Goal: Transaction & Acquisition: Purchase product/service

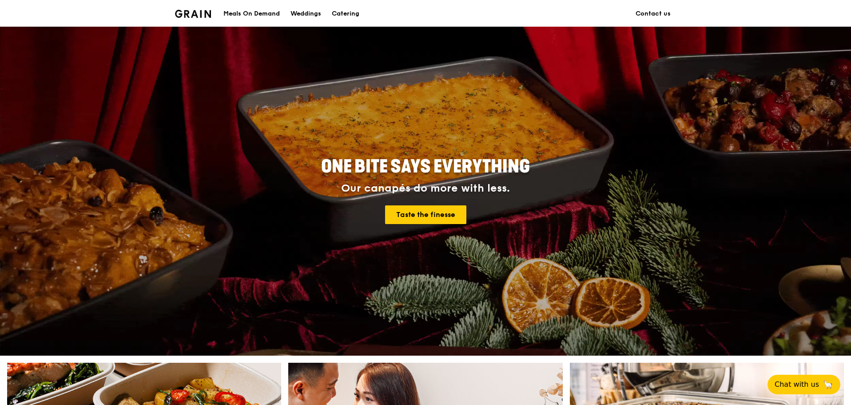
scroll to position [266, 0]
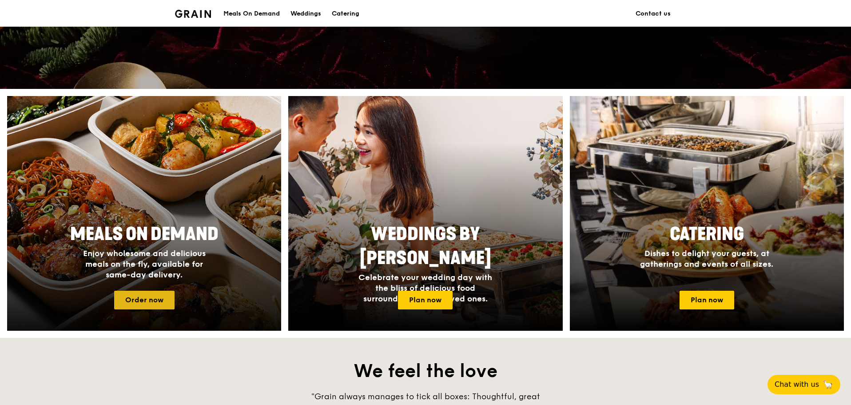
click at [159, 303] on link "Order now" at bounding box center [144, 299] width 60 height 19
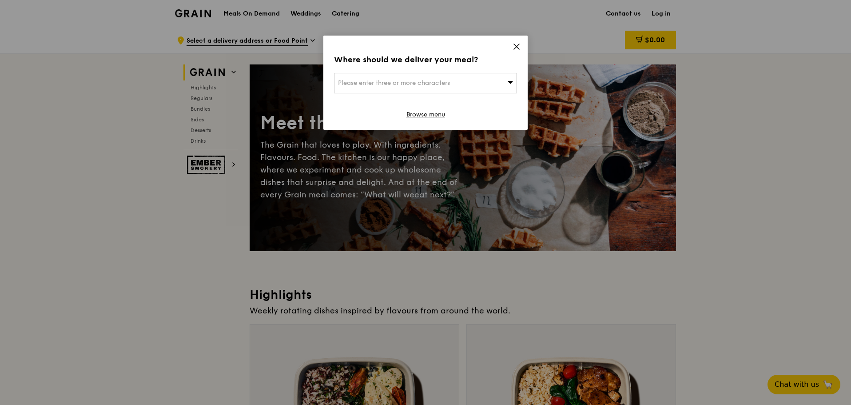
click at [460, 79] on div "Please enter three or more characters" at bounding box center [425, 83] width 183 height 20
click at [460, 79] on input "search" at bounding box center [425, 83] width 182 height 20
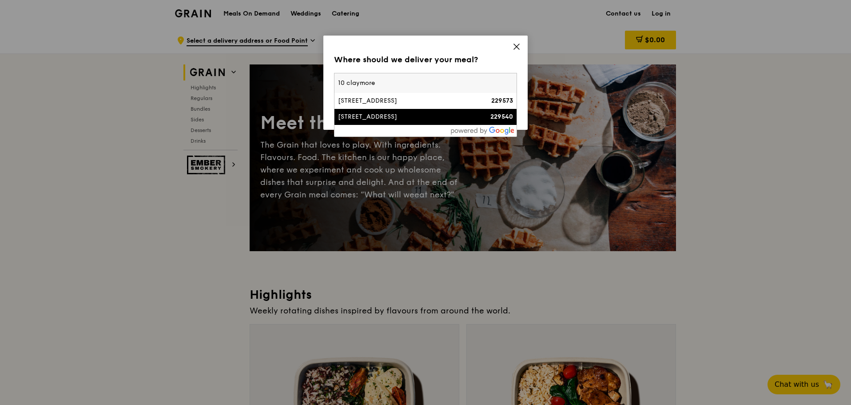
type input "10 claymore"
click at [412, 115] on div "10 Claymore Road" at bounding box center [403, 116] width 131 height 9
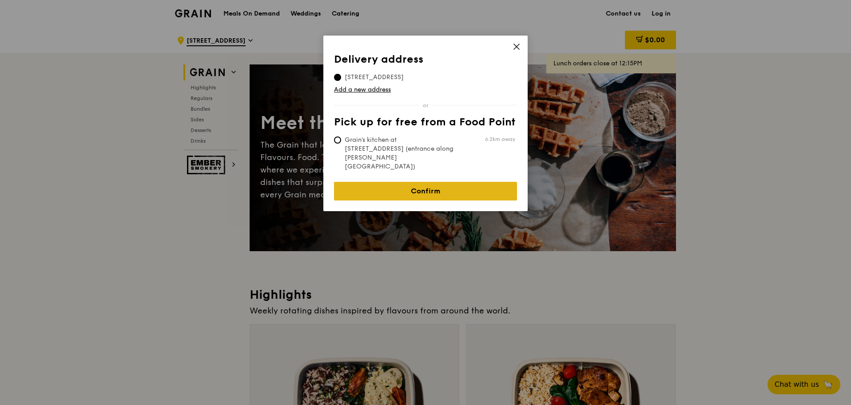
click at [452, 182] on link "Confirm" at bounding box center [425, 191] width 183 height 19
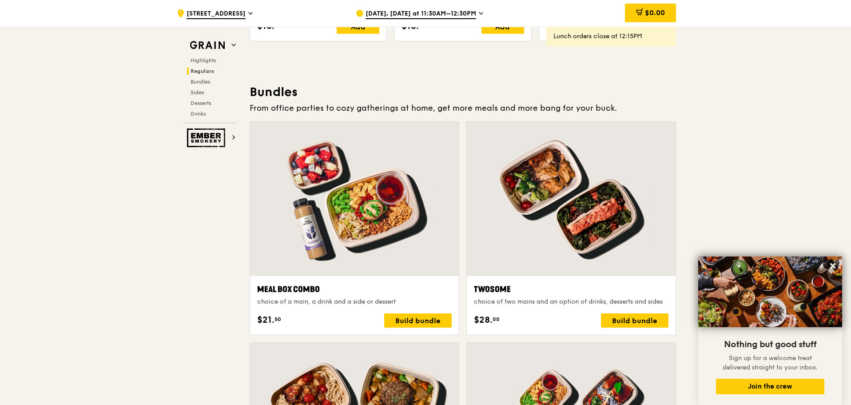
scroll to position [1240, 0]
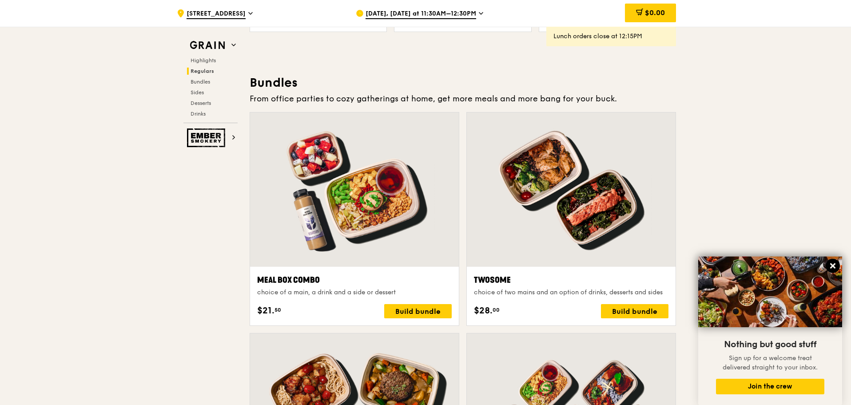
click at [833, 267] on icon at bounding box center [833, 266] width 8 height 8
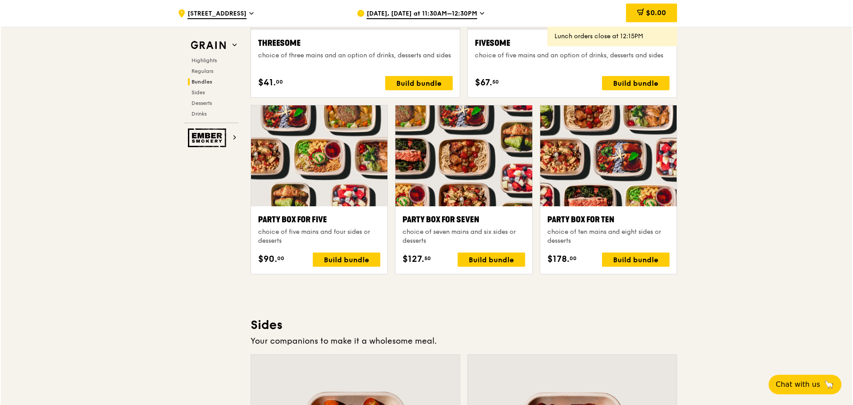
scroll to position [1684, 0]
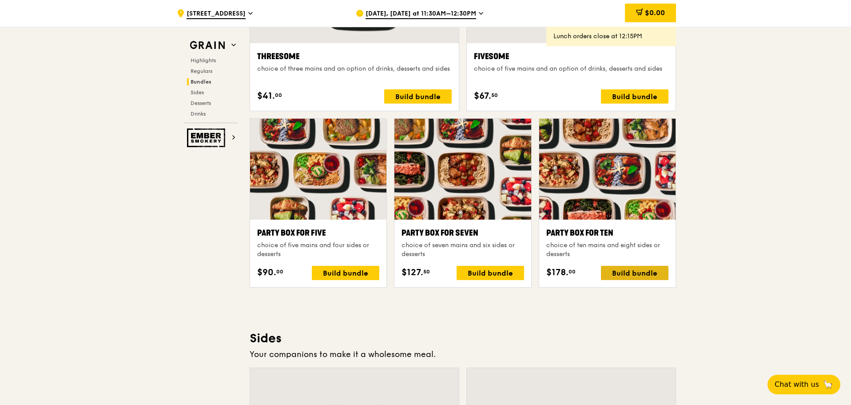
click at [651, 272] on div "Build bundle" at bounding box center [635, 273] width 68 height 14
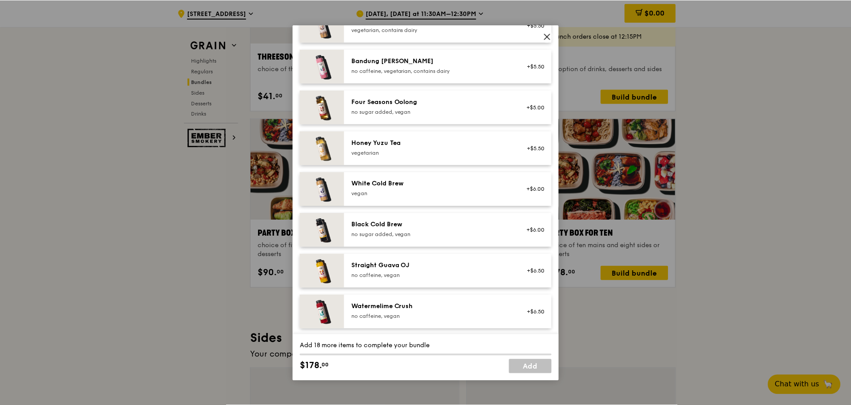
scroll to position [1027, 0]
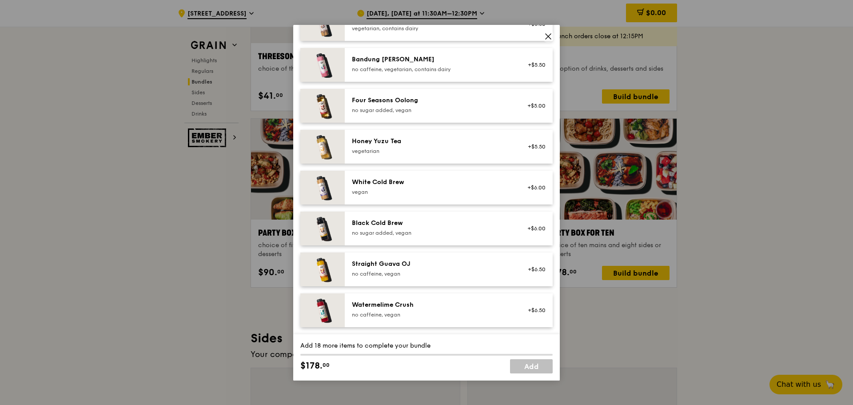
click at [546, 36] on icon at bounding box center [548, 36] width 8 height 8
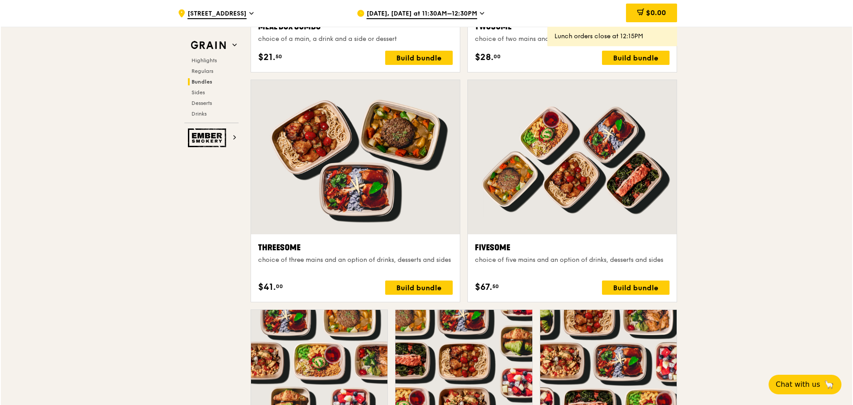
scroll to position [1640, 0]
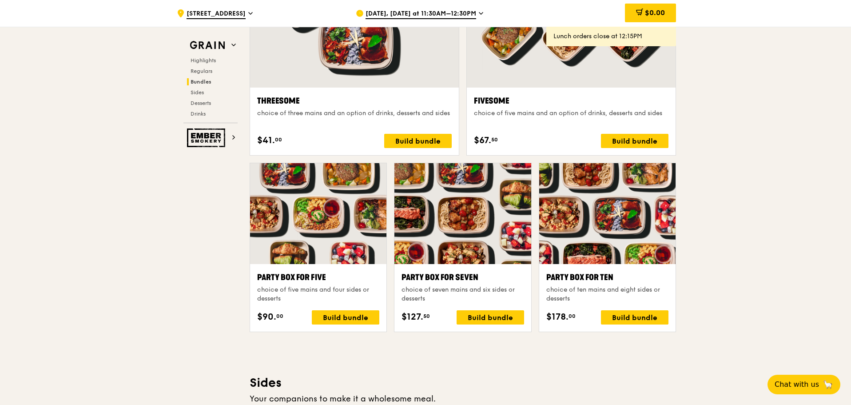
click at [629, 132] on div "Fivesome choice of five mains and an option of drinks, desserts and sides $67. …" at bounding box center [571, 121] width 195 height 53
click at [627, 139] on div "Build bundle" at bounding box center [635, 141] width 68 height 14
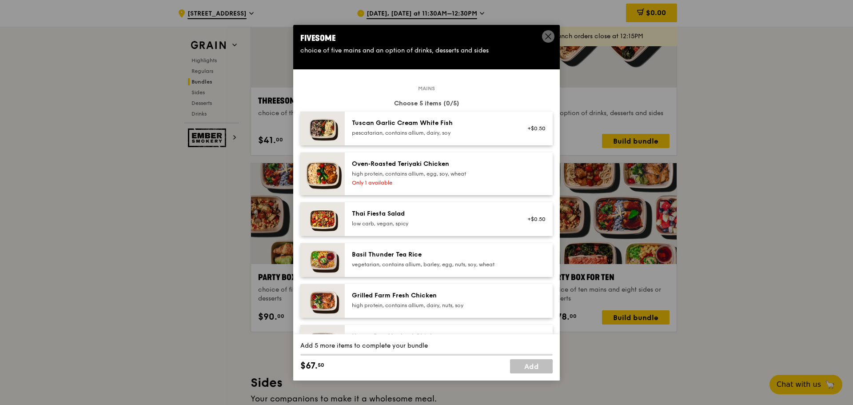
click at [464, 168] on div "Oven‑Roasted Teriyaki Chicken" at bounding box center [431, 163] width 159 height 9
click at [451, 254] on div "Basil Thunder Tea Rice" at bounding box center [431, 254] width 159 height 9
click at [429, 294] on div "Grilled Farm Fresh Chicken" at bounding box center [431, 295] width 159 height 9
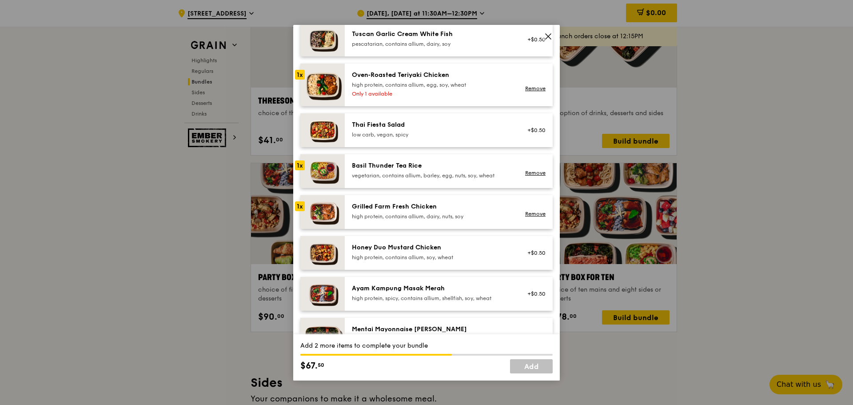
click at [414, 251] on div "Honey Duo Mustard Chicken" at bounding box center [431, 247] width 159 height 9
click at [424, 291] on div "Ayam Kampung Masak Merah" at bounding box center [431, 288] width 159 height 9
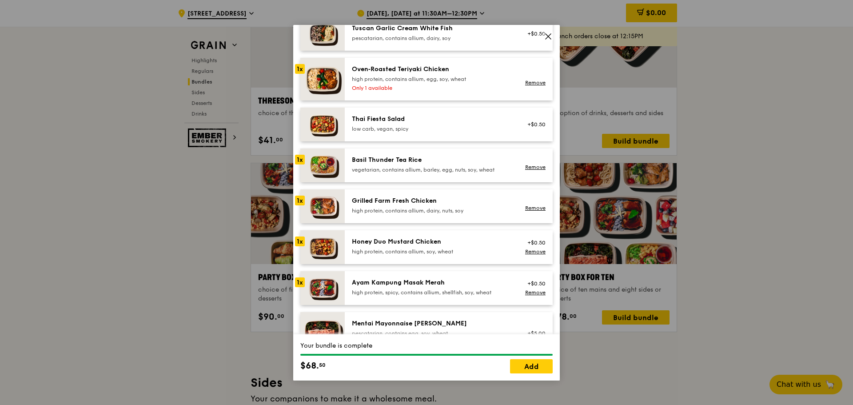
scroll to position [0, 0]
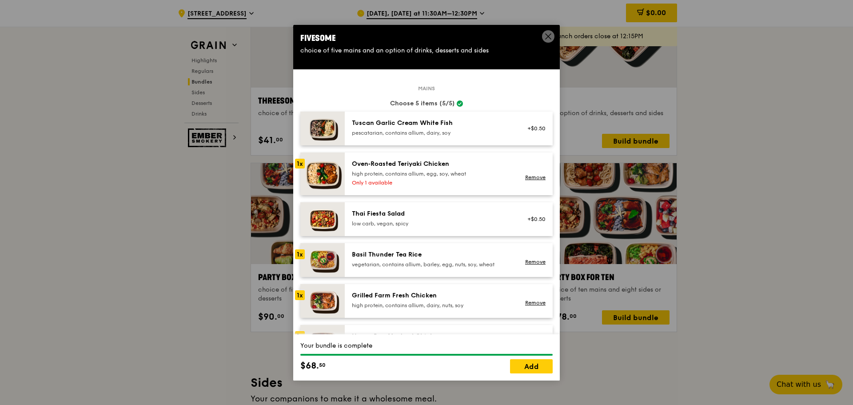
click at [550, 34] on icon at bounding box center [547, 36] width 5 height 5
click at [538, 174] on link "Remove" at bounding box center [535, 177] width 20 height 6
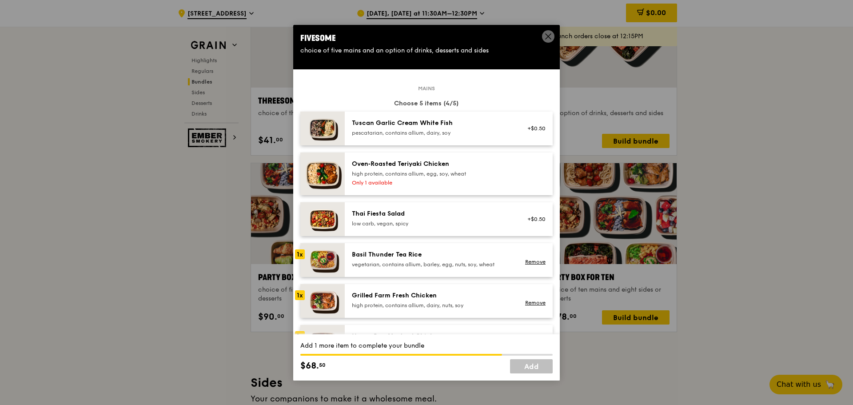
drag, startPoint x: 537, startPoint y: 257, endPoint x: 536, endPoint y: 272, distance: 15.1
click at [537, 258] on div "Remove" at bounding box center [534, 260] width 34 height 20
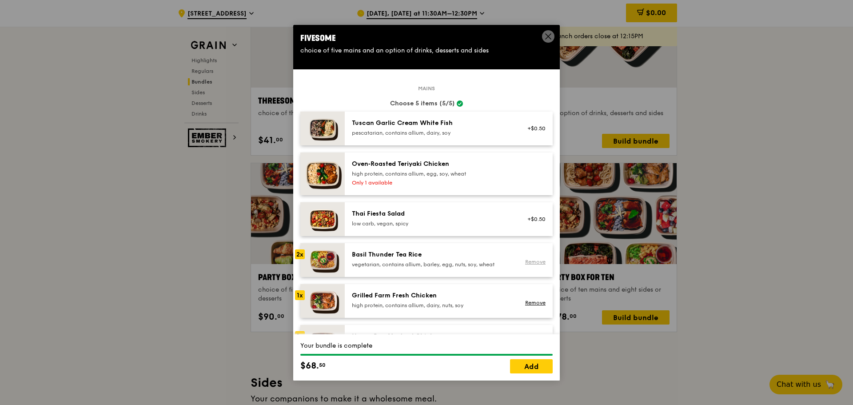
click at [527, 262] on link "Remove" at bounding box center [535, 261] width 20 height 6
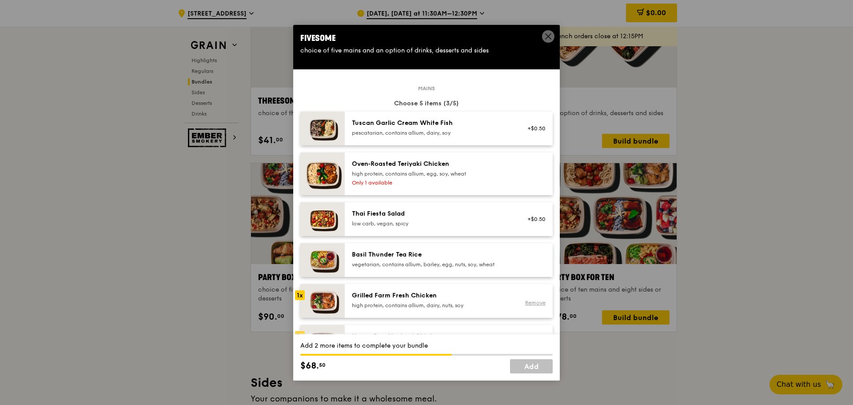
click at [527, 302] on link "Remove" at bounding box center [535, 302] width 20 height 6
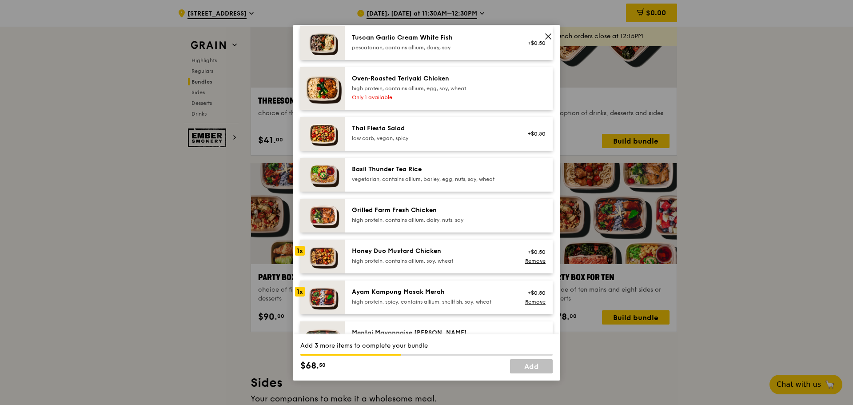
scroll to position [89, 0]
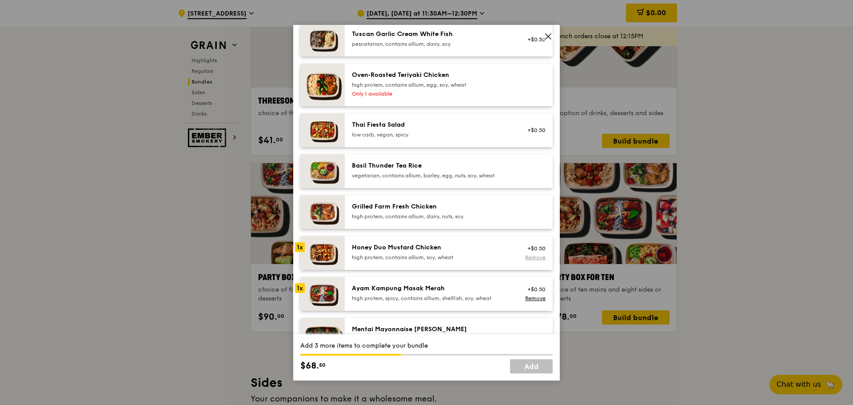
click at [532, 258] on link "Remove" at bounding box center [535, 257] width 20 height 6
click at [528, 298] on link "Remove" at bounding box center [535, 298] width 20 height 6
click at [461, 211] on div "Grilled Farm Fresh Chicken high protein, contains allium, dairy, nuts, soy" at bounding box center [431, 211] width 159 height 18
click at [298, 205] on div "1x" at bounding box center [300, 206] width 10 height 10
click at [299, 205] on div "2x" at bounding box center [300, 206] width 10 height 10
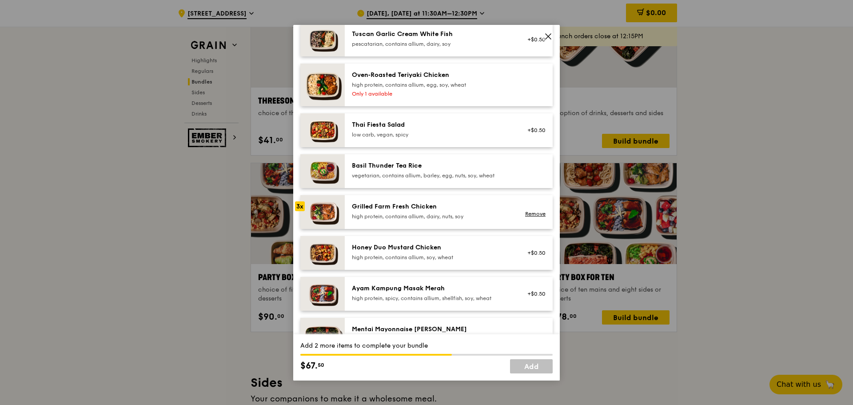
click at [406, 85] on div "high protein, contains allium, egg, soy, wheat" at bounding box center [431, 84] width 159 height 7
click at [301, 208] on div "3x" at bounding box center [300, 206] width 10 height 10
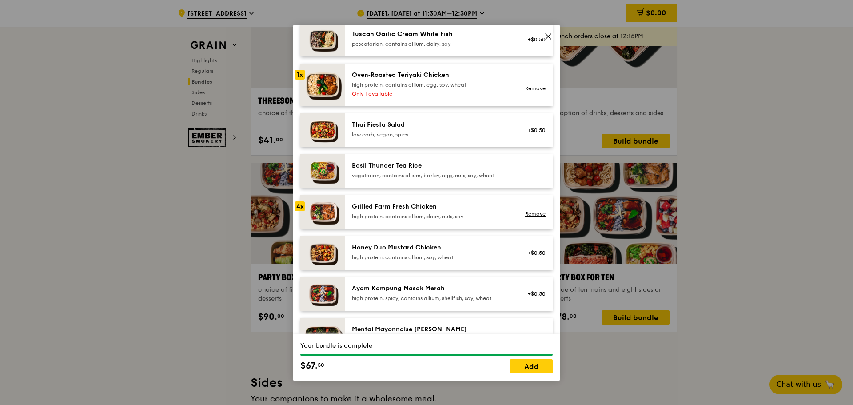
click at [545, 36] on icon at bounding box center [548, 36] width 8 height 8
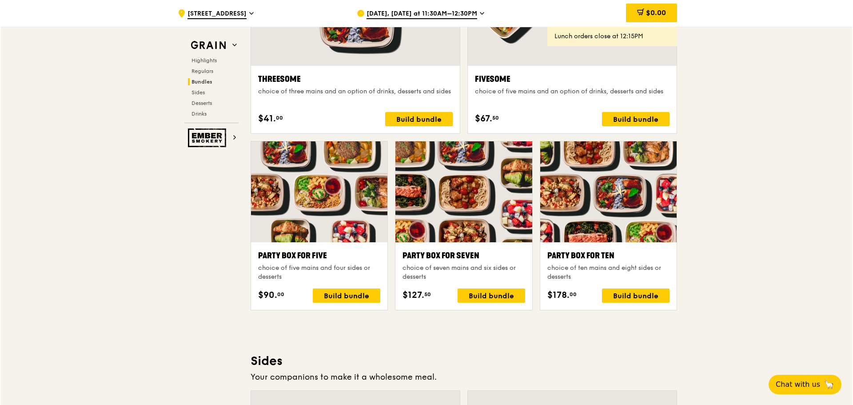
scroll to position [1656, 0]
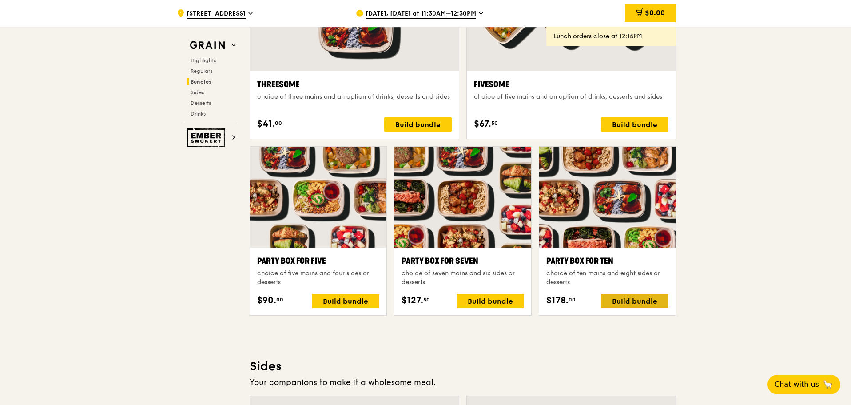
click at [626, 302] on div "Build bundle" at bounding box center [635, 301] width 68 height 14
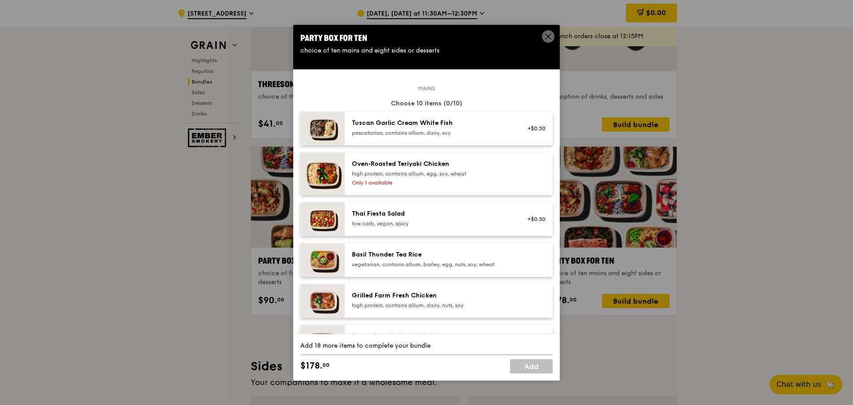
click at [444, 177] on div "high protein, contains allium, egg, soy, wheat" at bounding box center [431, 173] width 159 height 7
click at [403, 298] on div "Grilled Farm Fresh Chicken" at bounding box center [431, 295] width 159 height 9
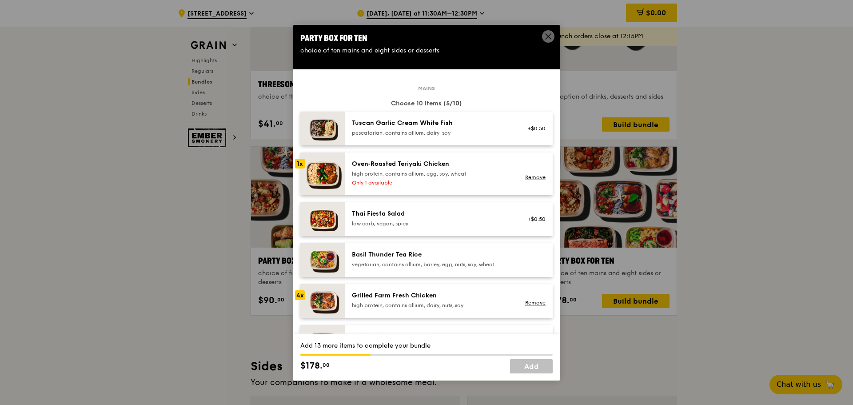
click at [403, 298] on div "Grilled Farm Fresh Chicken" at bounding box center [431, 295] width 159 height 9
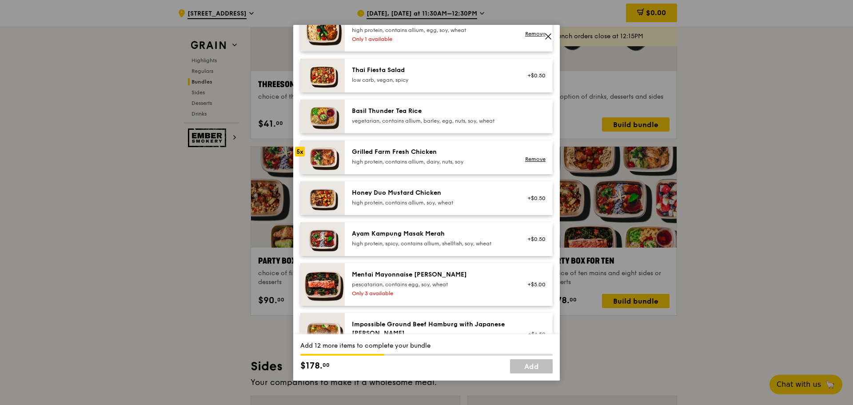
scroll to position [133, 0]
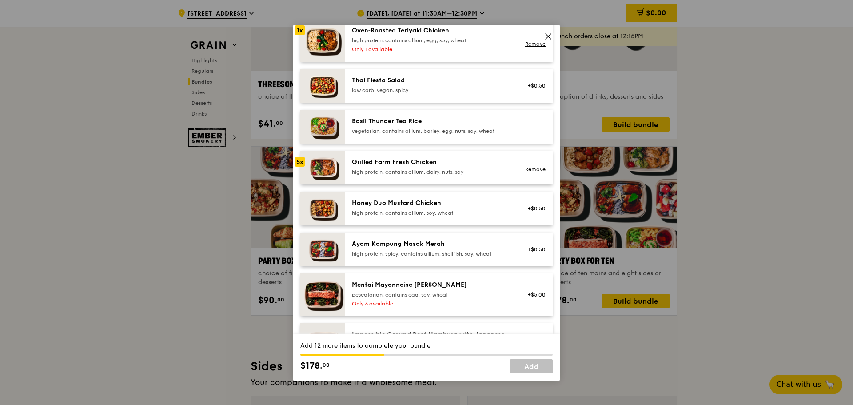
click at [420, 245] on div "Ayam Kampung Masak Merah" at bounding box center [431, 243] width 159 height 9
click at [420, 203] on div "Honey Duo Mustard Chicken" at bounding box center [431, 203] width 159 height 9
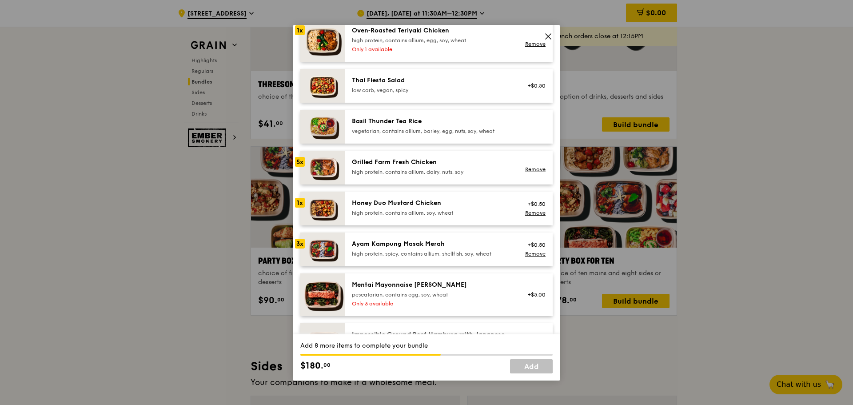
click at [420, 203] on div "Honey Duo Mustard Chicken" at bounding box center [431, 203] width 159 height 9
click at [391, 209] on div "high protein, contains allium, soy, wheat" at bounding box center [431, 212] width 159 height 7
click at [387, 205] on div "Honey Duo Mustard Chicken" at bounding box center [431, 203] width 159 height 9
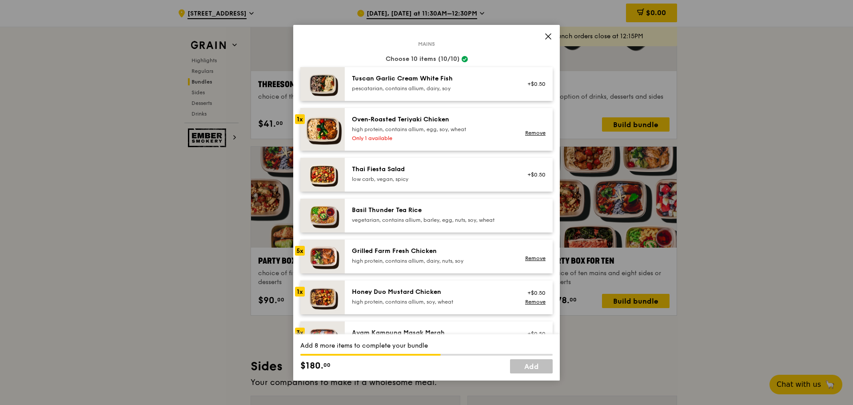
scroll to position [89, 0]
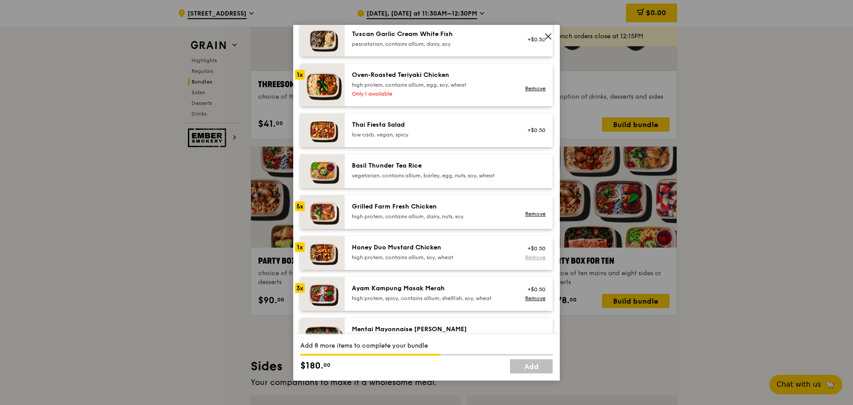
click at [533, 255] on link "Remove" at bounding box center [535, 257] width 20 height 6
click at [532, 298] on link "Remove" at bounding box center [535, 298] width 20 height 6
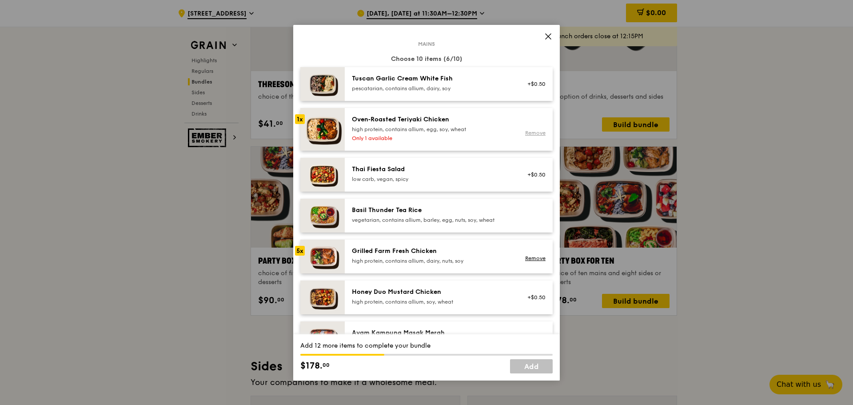
click at [533, 130] on link "Remove" at bounding box center [535, 133] width 20 height 6
click at [486, 80] on div "Tuscan Garlic Cream White Fish" at bounding box center [431, 78] width 159 height 9
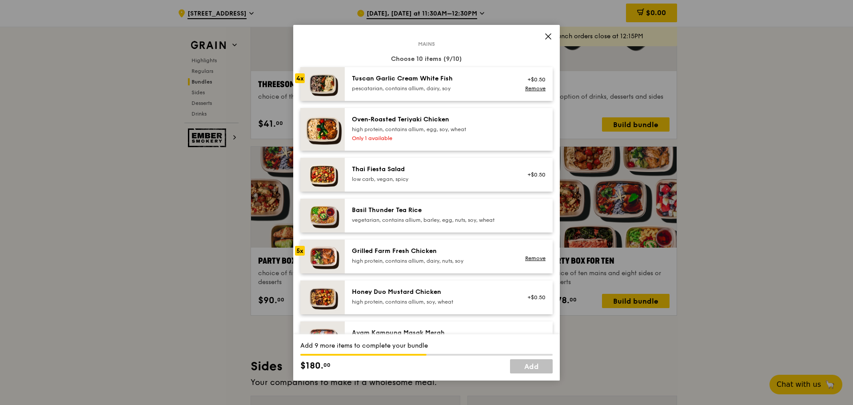
click at [485, 85] on div "pescatarian, contains allium, dairy, soy" at bounding box center [431, 88] width 159 height 7
click at [525, 256] on link "Remove" at bounding box center [535, 258] width 20 height 6
click at [393, 256] on div "Grilled Farm Fresh Chicken high protein, contains allium, dairy, nuts, soy" at bounding box center [431, 255] width 159 height 18
click at [525, 254] on div "Remove" at bounding box center [534, 257] width 24 height 7
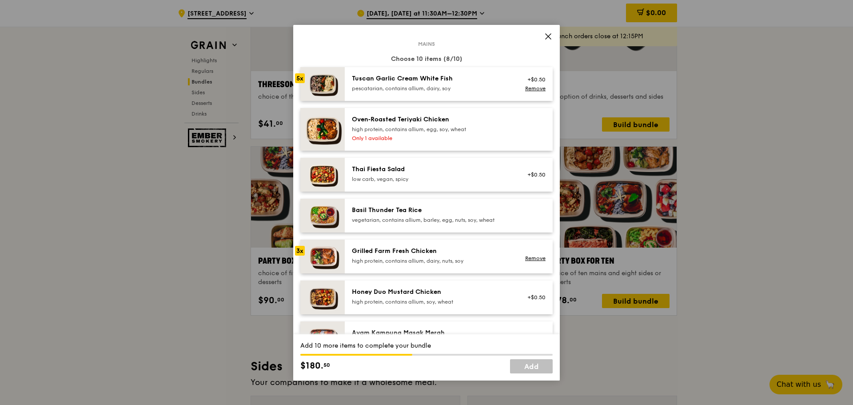
click at [329, 298] on img at bounding box center [322, 297] width 44 height 34
click at [525, 299] on link "Remove" at bounding box center [535, 301] width 20 height 6
click at [412, 257] on div "high protein, contains allium, dairy, nuts, soy" at bounding box center [431, 260] width 159 height 7
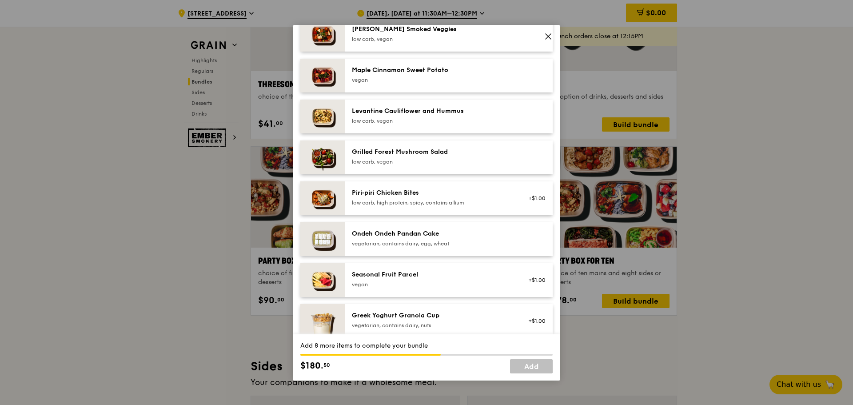
scroll to position [577, 0]
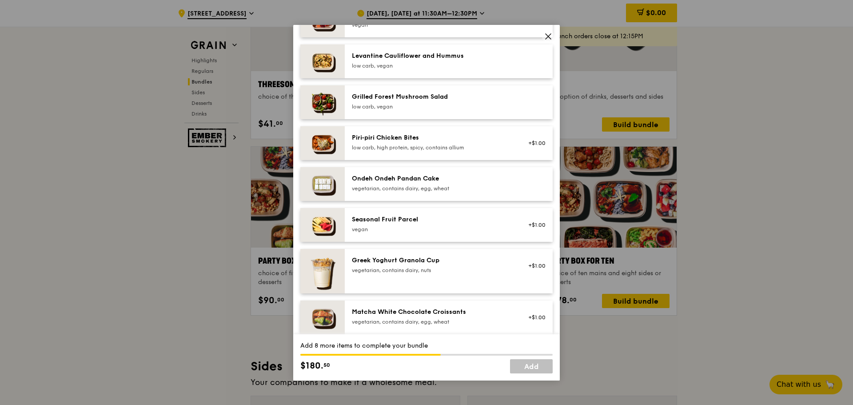
click at [483, 186] on div "vegetarian, contains dairy, egg, wheat" at bounding box center [431, 188] width 159 height 7
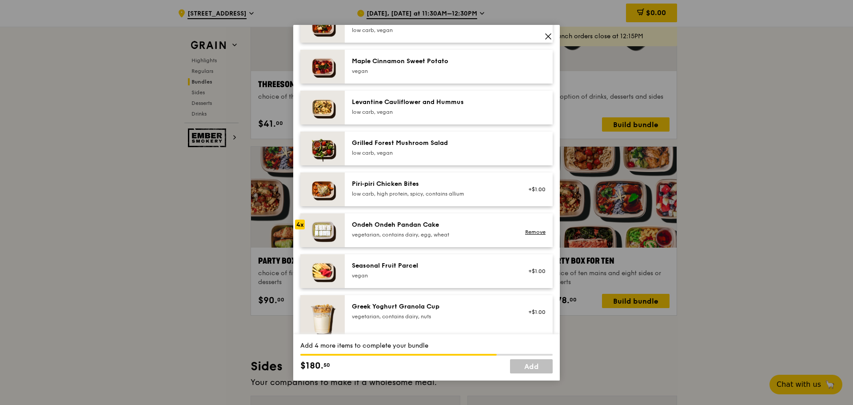
scroll to position [533, 0]
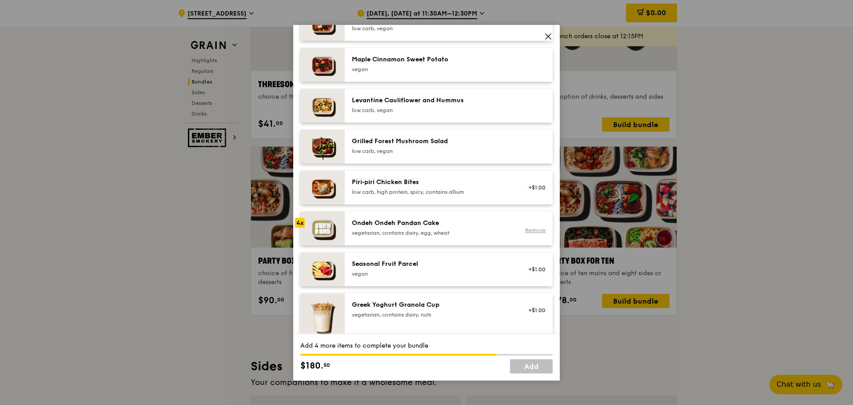
click at [527, 229] on link "Remove" at bounding box center [535, 230] width 20 height 6
click at [474, 230] on div "vegetarian, contains dairy, egg, wheat" at bounding box center [431, 232] width 159 height 7
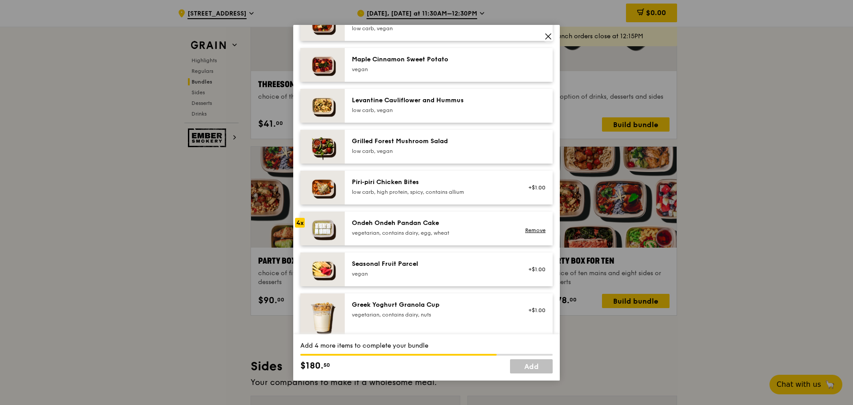
click at [474, 230] on div "vegetarian, contains dairy, egg, wheat" at bounding box center [431, 232] width 159 height 7
click at [527, 230] on link "Remove" at bounding box center [535, 230] width 20 height 6
click at [490, 143] on div "Grilled Forest Mushroom Salad" at bounding box center [431, 141] width 159 height 9
click at [489, 143] on div "Grilled Forest Mushroom Salad" at bounding box center [431, 141] width 159 height 9
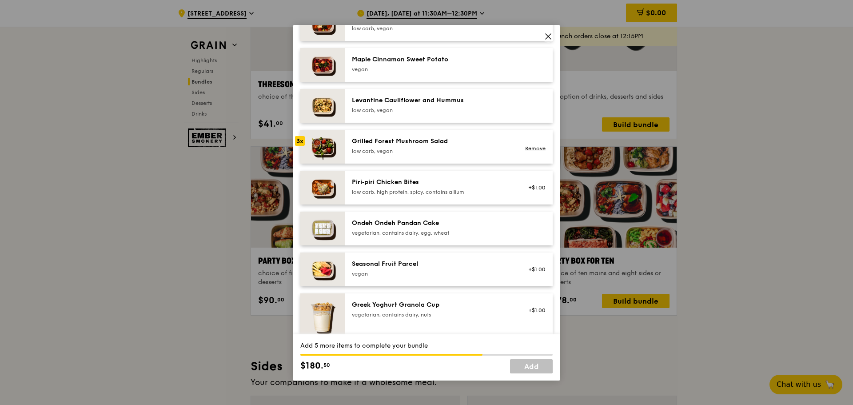
click at [488, 143] on div "Grilled Forest Mushroom Salad" at bounding box center [431, 141] width 159 height 9
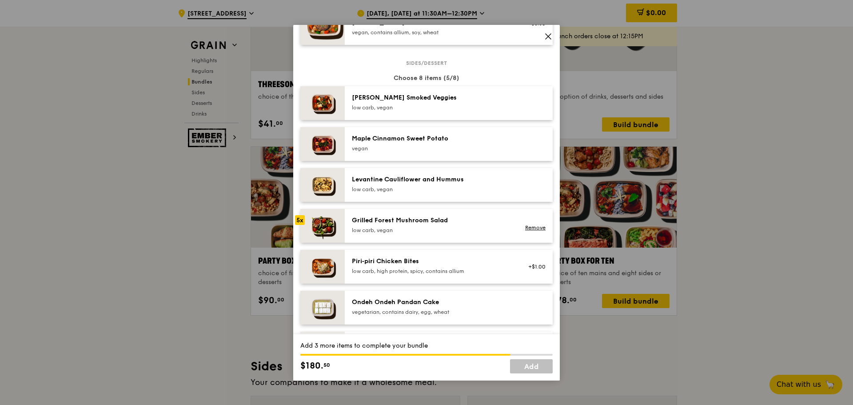
scroll to position [444, 0]
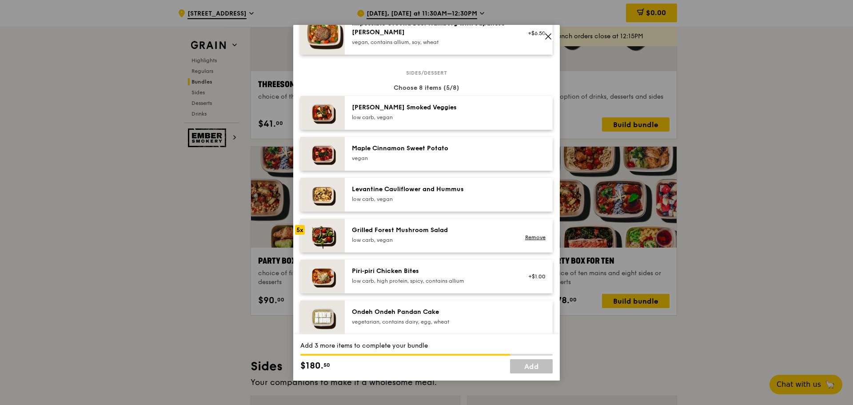
click at [483, 114] on div "low carb, vegan" at bounding box center [431, 117] width 159 height 7
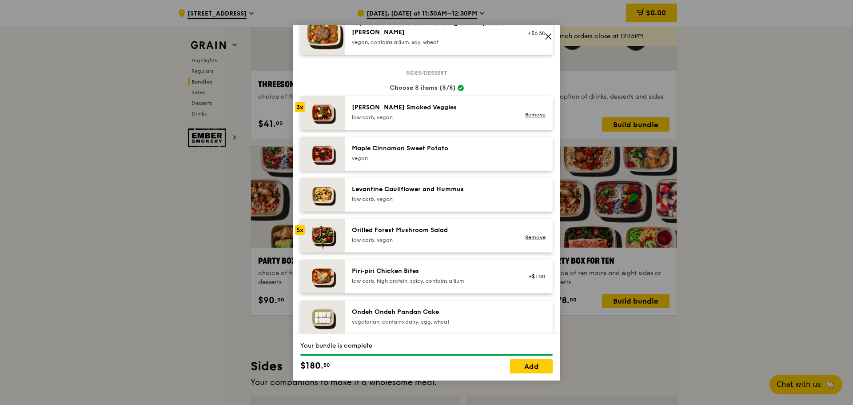
click at [483, 114] on div "low carb, vegan" at bounding box center [431, 117] width 159 height 7
click at [525, 234] on link "Remove" at bounding box center [535, 237] width 20 height 6
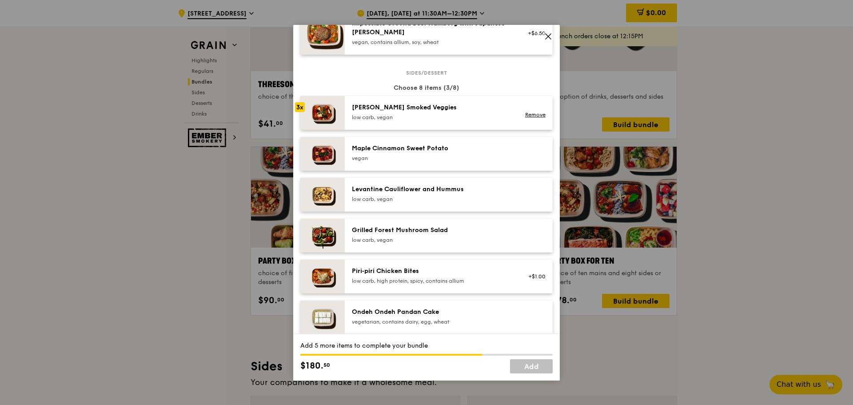
click at [473, 155] on div "vegan" at bounding box center [431, 158] width 159 height 7
click at [463, 227] on div "Grilled Forest Mushroom Salad" at bounding box center [431, 230] width 159 height 9
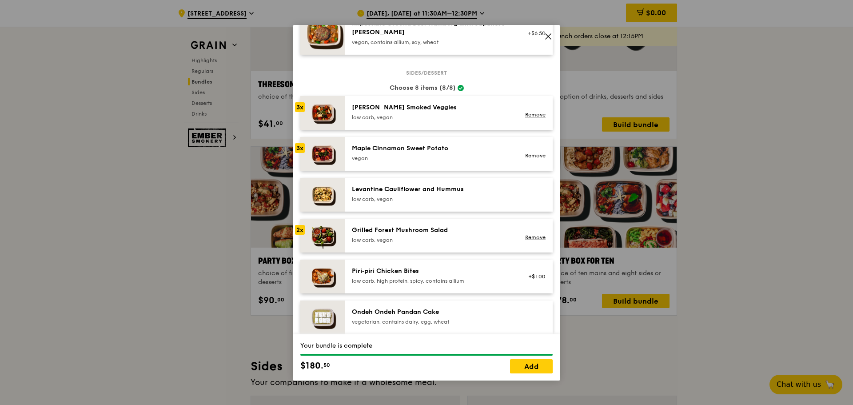
click at [463, 227] on div "Grilled Forest Mushroom Salad" at bounding box center [431, 230] width 159 height 9
click at [469, 234] on div "Grilled Forest Mushroom Salad low carb, vegan" at bounding box center [431, 235] width 159 height 18
click at [527, 153] on link "Remove" at bounding box center [535, 155] width 20 height 6
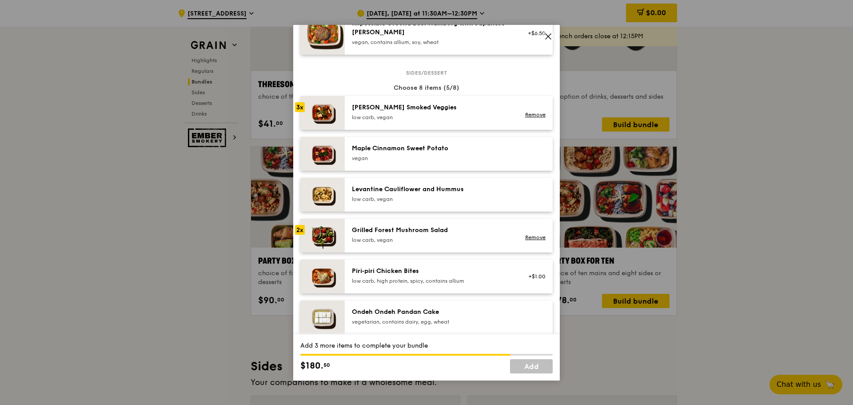
click at [464, 152] on div "Maple Cinnamon Sweet Potato" at bounding box center [431, 148] width 159 height 9
click at [482, 233] on div "Grilled Forest Mushroom Salad" at bounding box center [431, 230] width 159 height 9
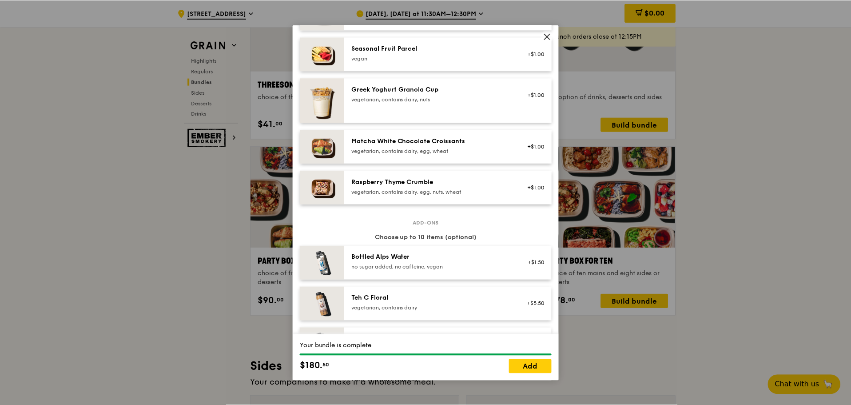
scroll to position [799, 0]
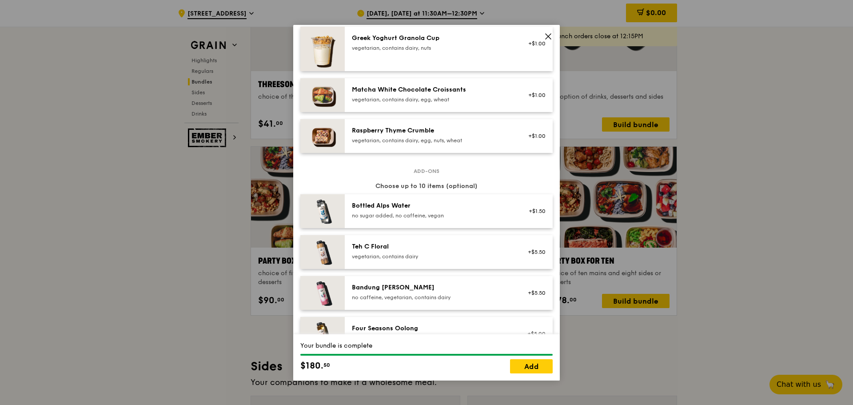
click at [544, 35] on icon at bounding box center [548, 36] width 8 height 8
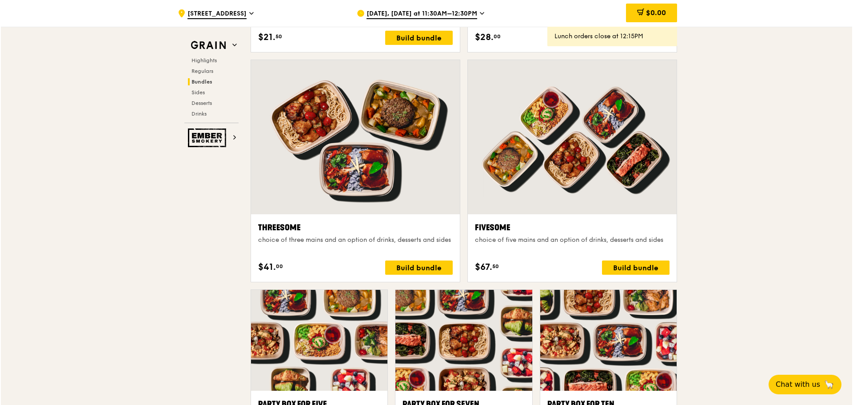
scroll to position [1434, 0]
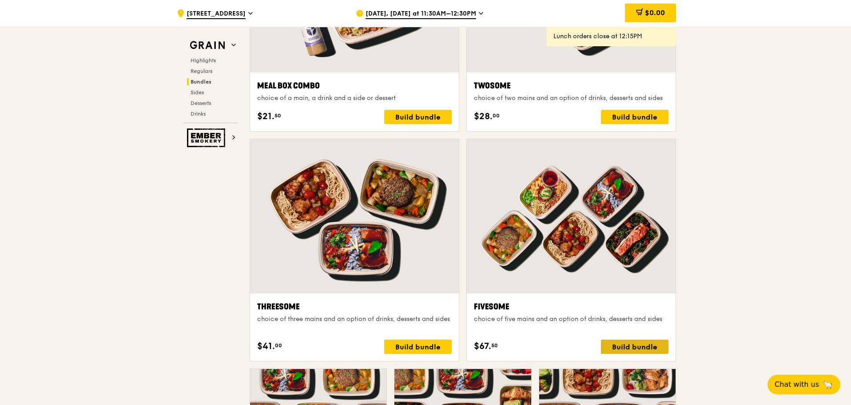
click at [641, 343] on div "Build bundle" at bounding box center [635, 346] width 68 height 14
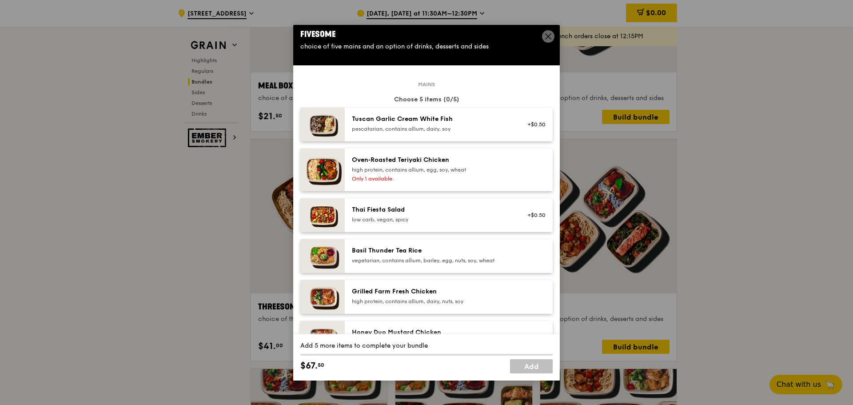
scroll to position [0, 0]
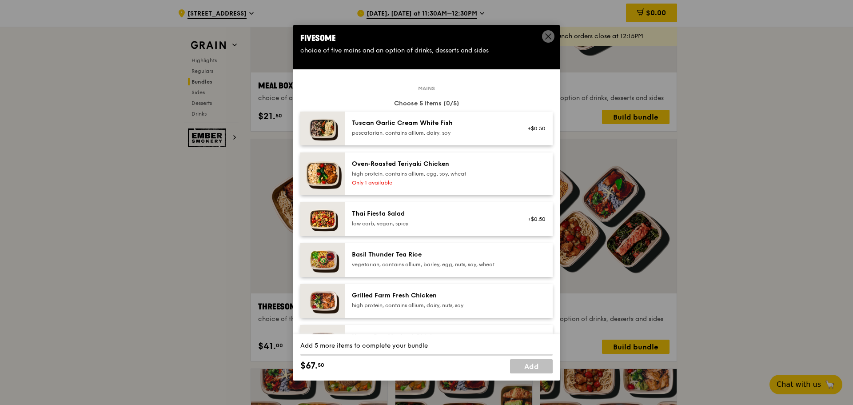
click at [492, 124] on div "Tuscan Garlic Cream White Fish" at bounding box center [431, 123] width 159 height 9
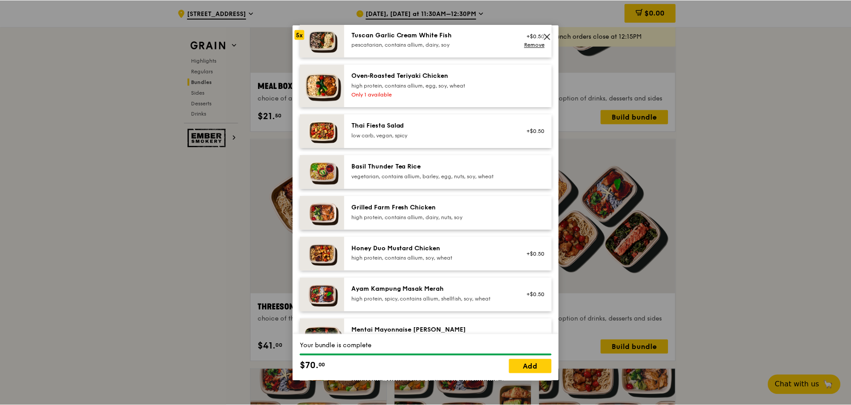
scroll to position [89, 0]
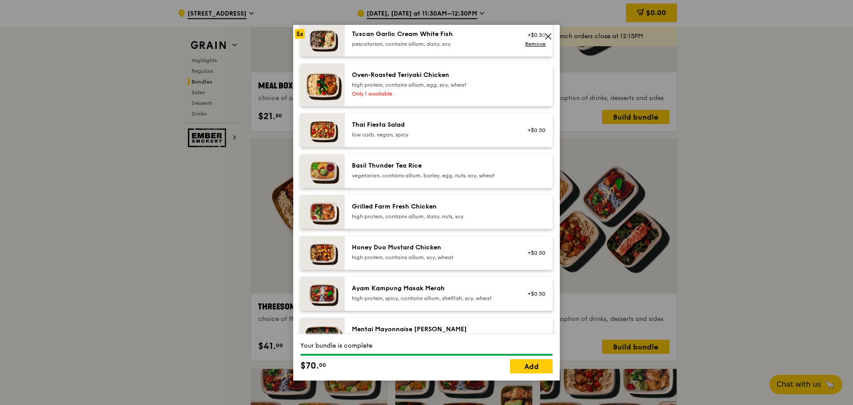
click at [478, 249] on div "Honey Duo Mustard Chicken" at bounding box center [431, 247] width 159 height 9
click at [474, 213] on div "high protein, contains allium, dairy, nuts, soy" at bounding box center [431, 216] width 159 height 7
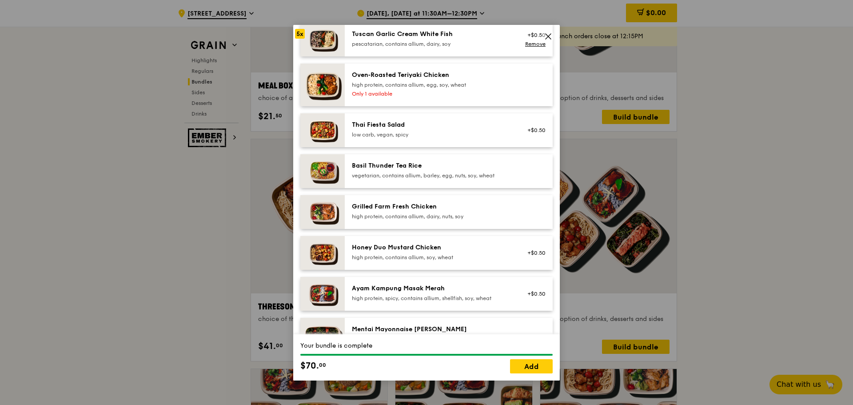
click at [474, 213] on div "high protein, contains allium, dairy, nuts, soy" at bounding box center [431, 216] width 159 height 7
click at [452, 211] on div "Grilled Farm Fresh Chicken high protein, contains allium, dairy, nuts, soy" at bounding box center [431, 211] width 159 height 18
click at [525, 44] on link "Remove" at bounding box center [535, 44] width 20 height 6
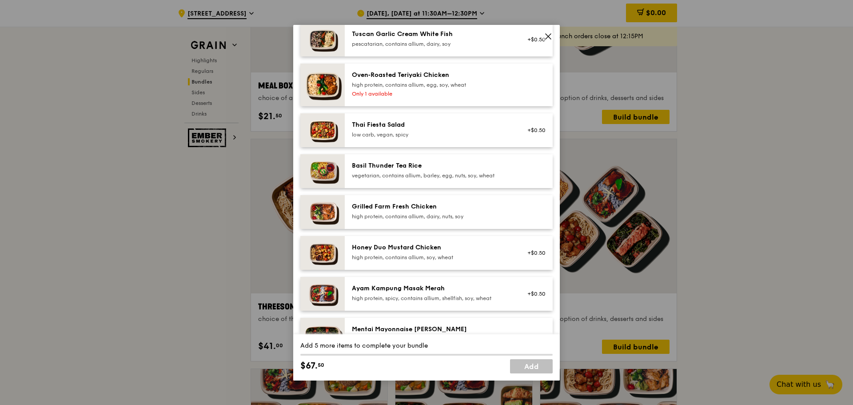
click at [411, 208] on div "Grilled Farm Fresh Chicken" at bounding box center [431, 206] width 159 height 9
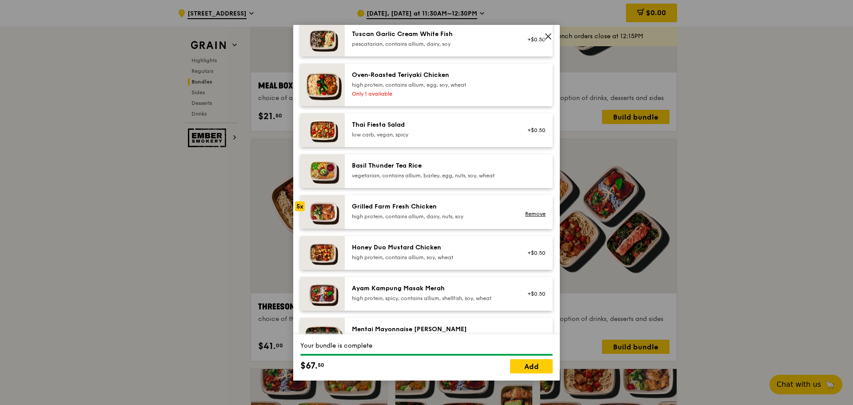
click at [548, 38] on icon at bounding box center [548, 36] width 8 height 8
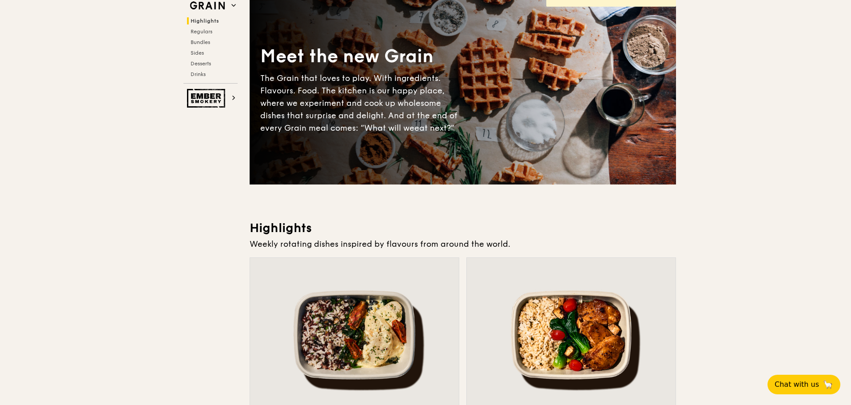
scroll to position [0, 0]
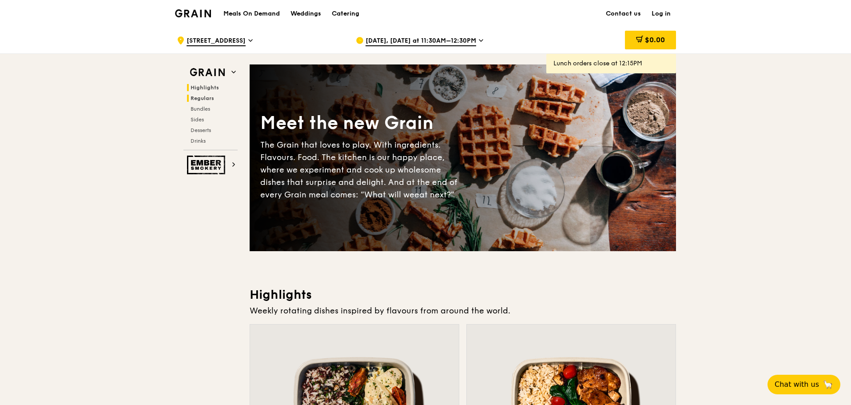
click at [200, 96] on span "Regulars" at bounding box center [203, 98] width 24 height 6
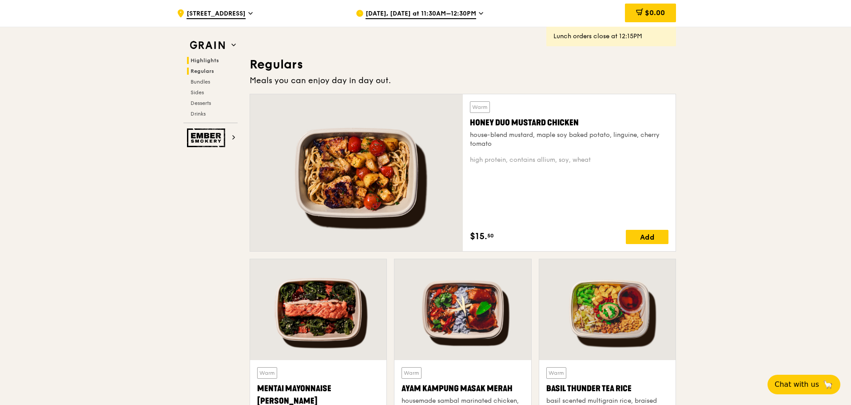
scroll to position [584, 0]
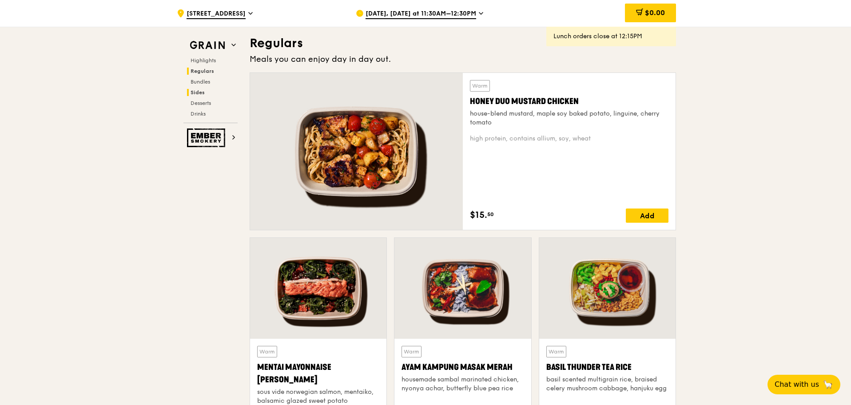
click at [200, 93] on span "Sides" at bounding box center [198, 92] width 14 height 6
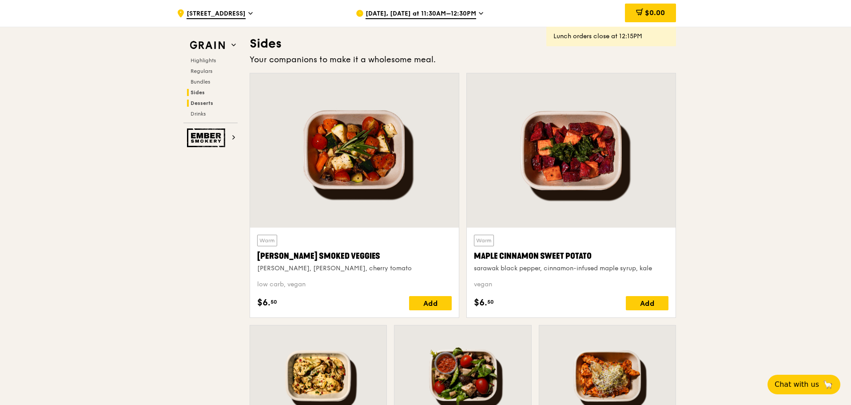
click at [201, 102] on span "Desserts" at bounding box center [202, 103] width 23 height 6
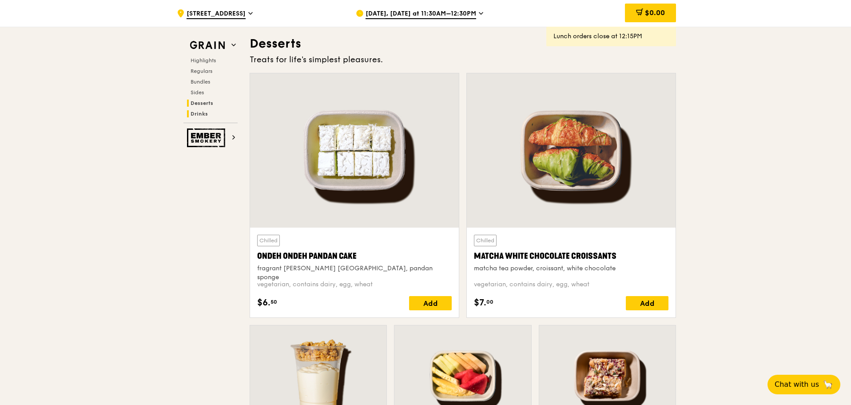
click at [201, 113] on span "Drinks" at bounding box center [199, 114] width 17 height 6
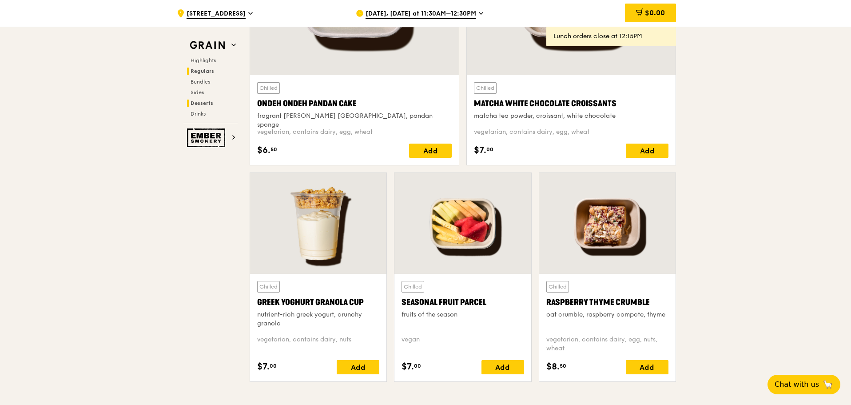
scroll to position [2540, 0]
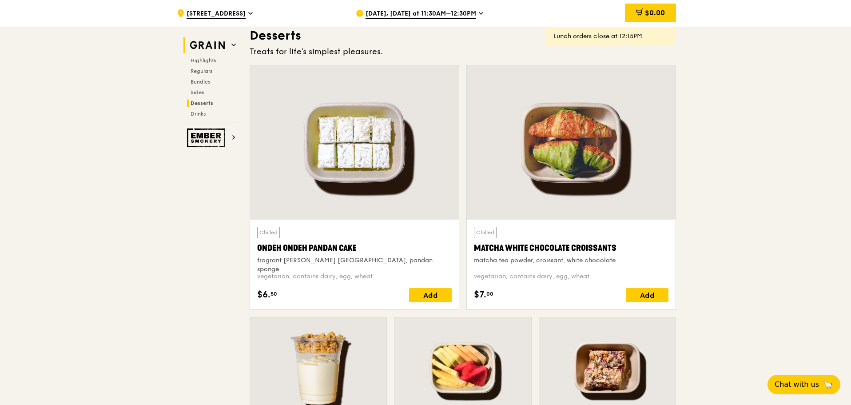
click at [232, 44] on icon at bounding box center [234, 45] width 4 height 2
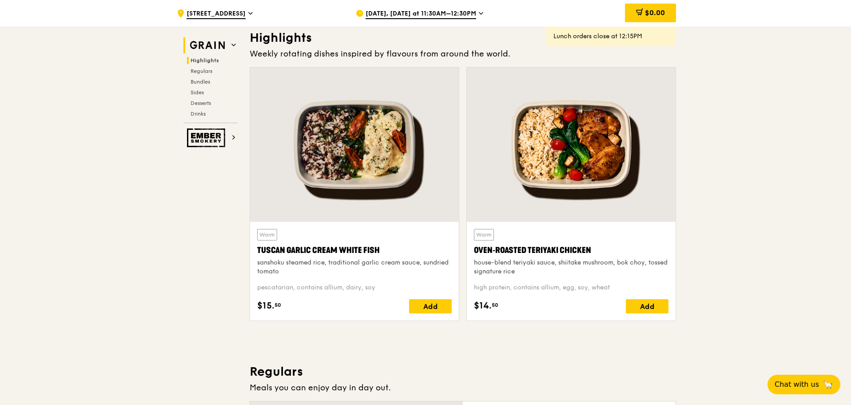
scroll to position [250, 0]
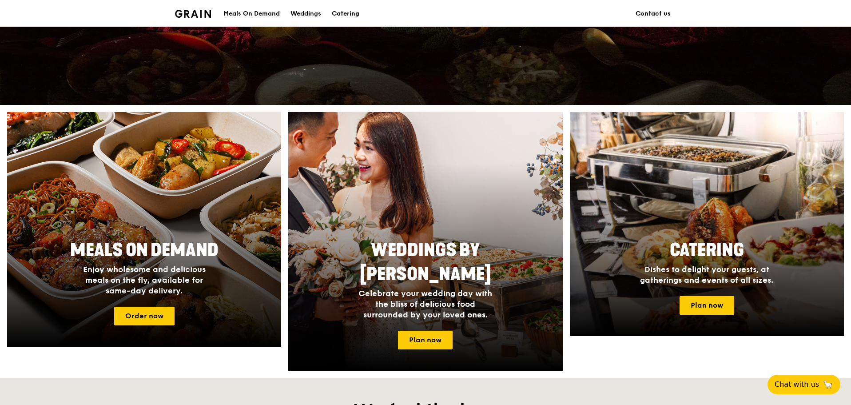
scroll to position [266, 0]
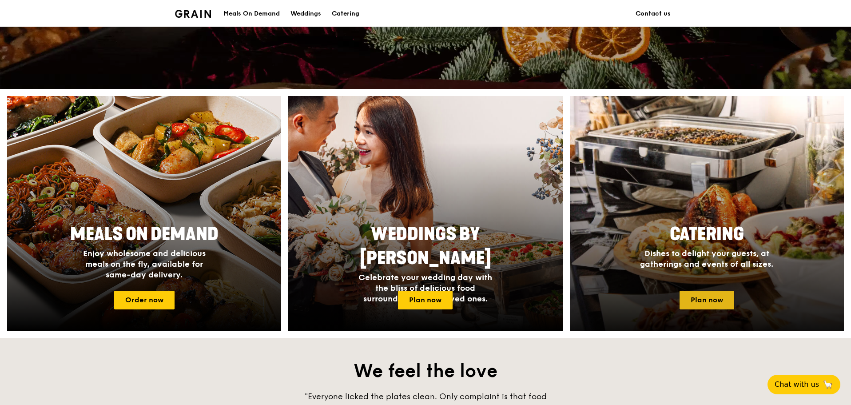
click at [708, 300] on link "Plan now" at bounding box center [707, 299] width 55 height 19
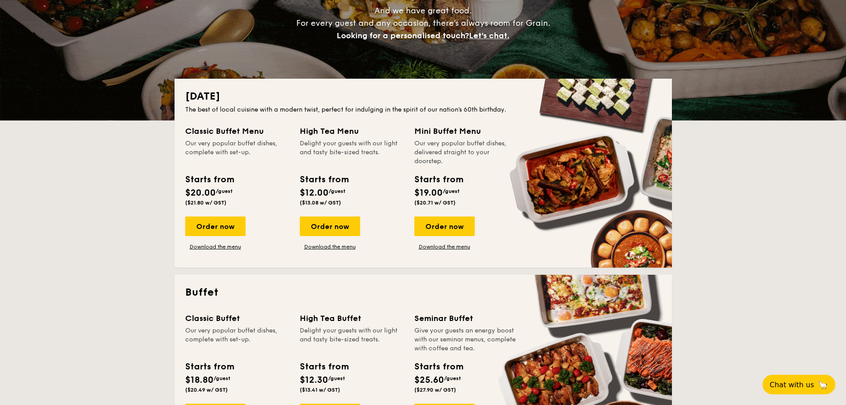
scroll to position [133, 0]
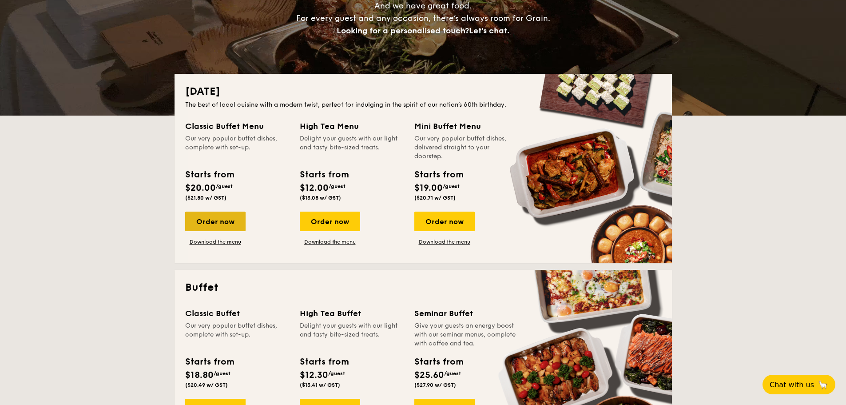
click at [227, 218] on div "Order now" at bounding box center [215, 221] width 60 height 20
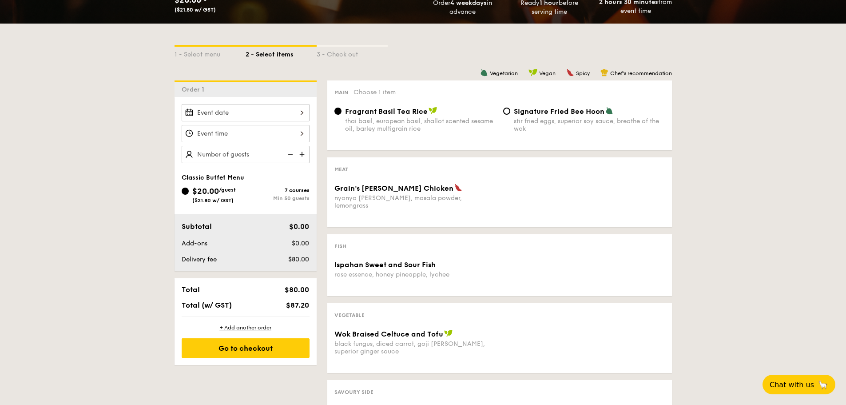
scroll to position [178, 0]
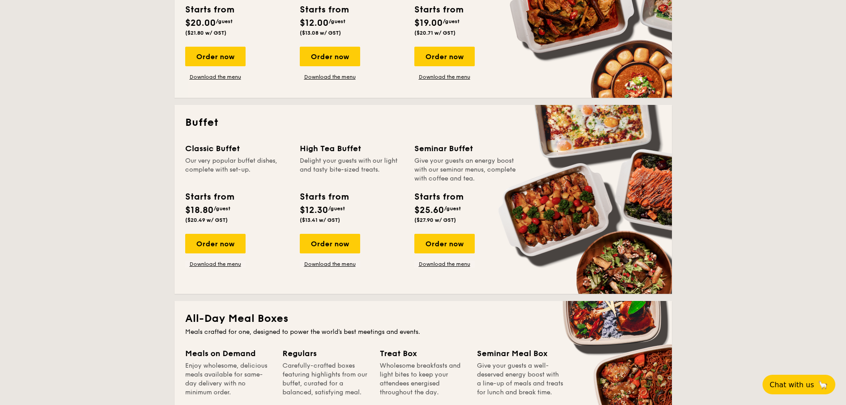
scroll to position [311, 0]
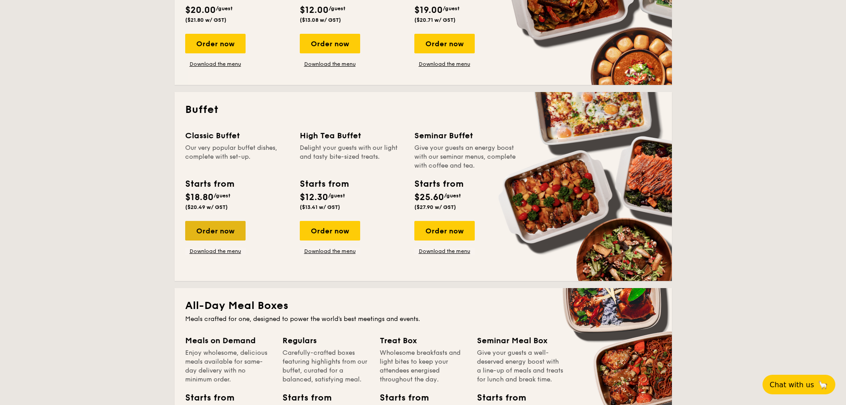
click at [236, 224] on div "Order now" at bounding box center [215, 231] width 60 height 20
